Goal: Navigation & Orientation: Find specific page/section

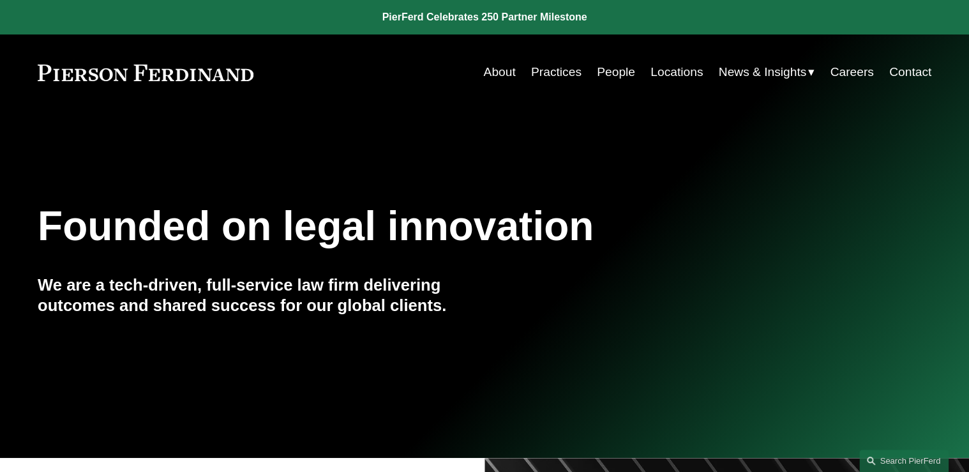
click at [604, 74] on link "People" at bounding box center [616, 72] width 38 height 24
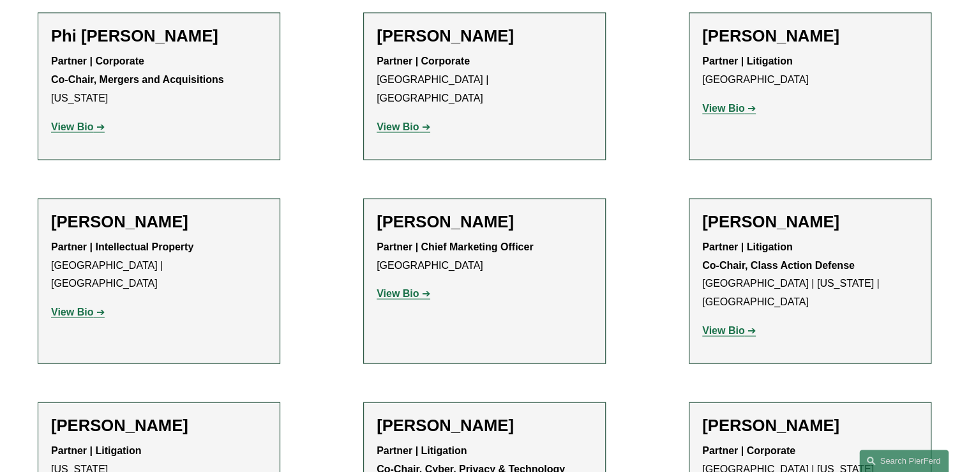
scroll to position [2170, 0]
